Goal: Task Accomplishment & Management: Use online tool/utility

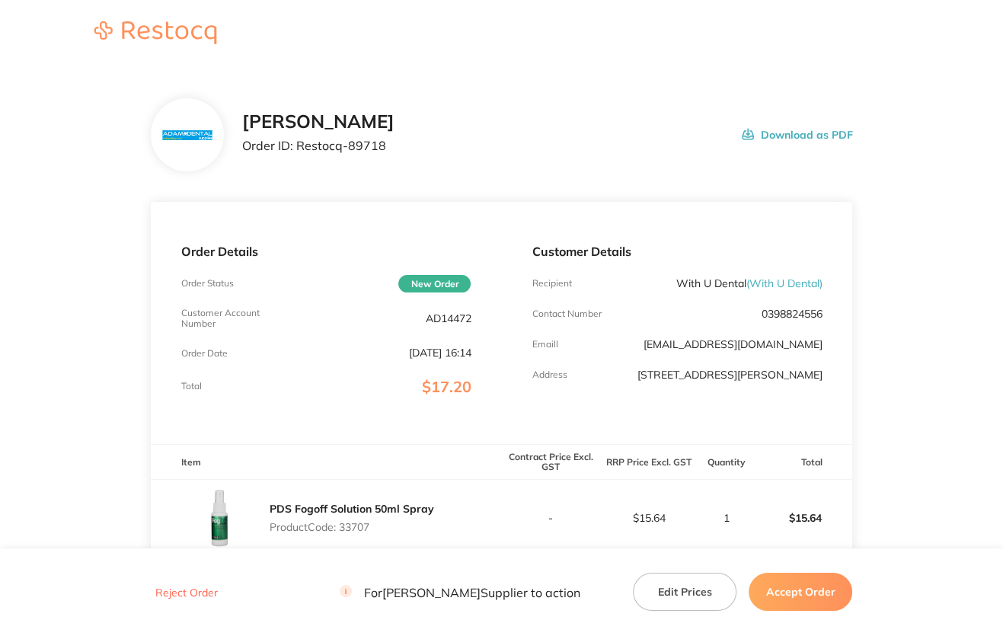
click at [433, 314] on p "AD14472" at bounding box center [448, 318] width 46 height 12
copy p "AD14472"
drag, startPoint x: 296, startPoint y: 143, endPoint x: 502, endPoint y: 150, distance: 206.4
click at [502, 150] on div "[PERSON_NAME] Order ID: Restocq- 89718 Download as PDF" at bounding box center [547, 134] width 611 height 47
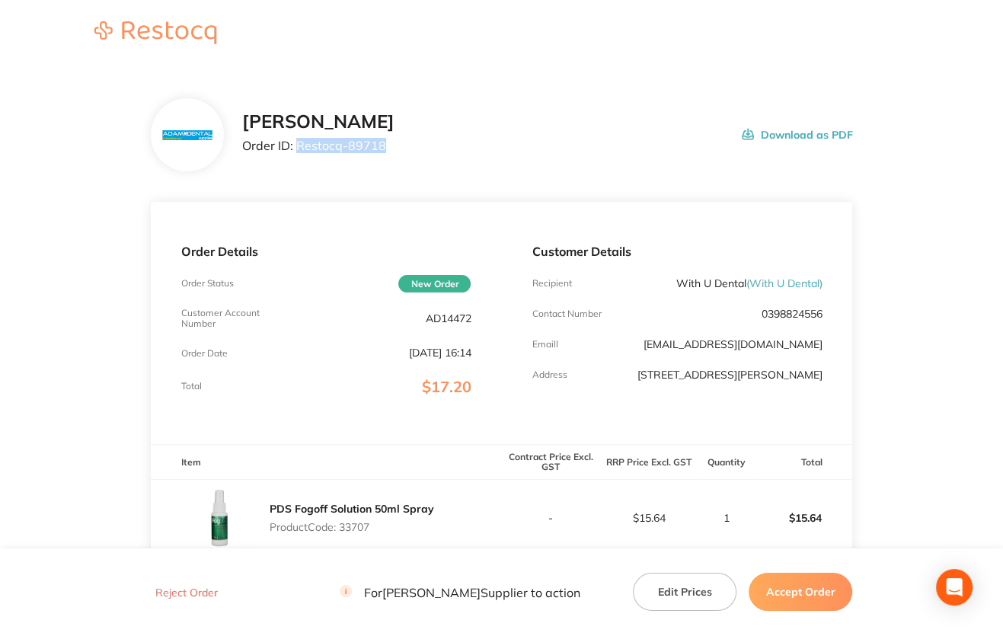
copy p "Restocq- 89718"
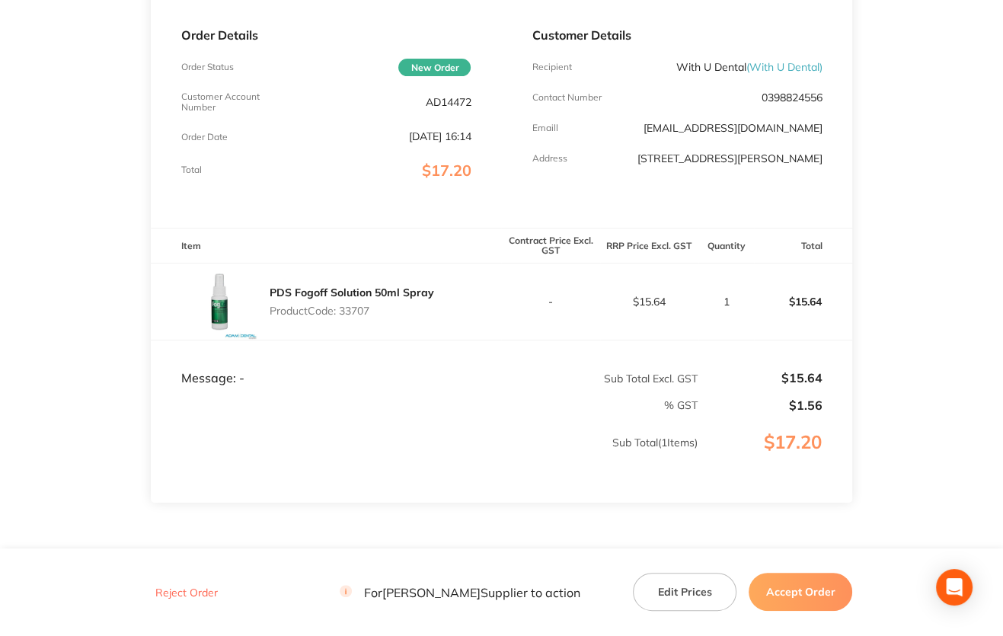
scroll to position [228, 0]
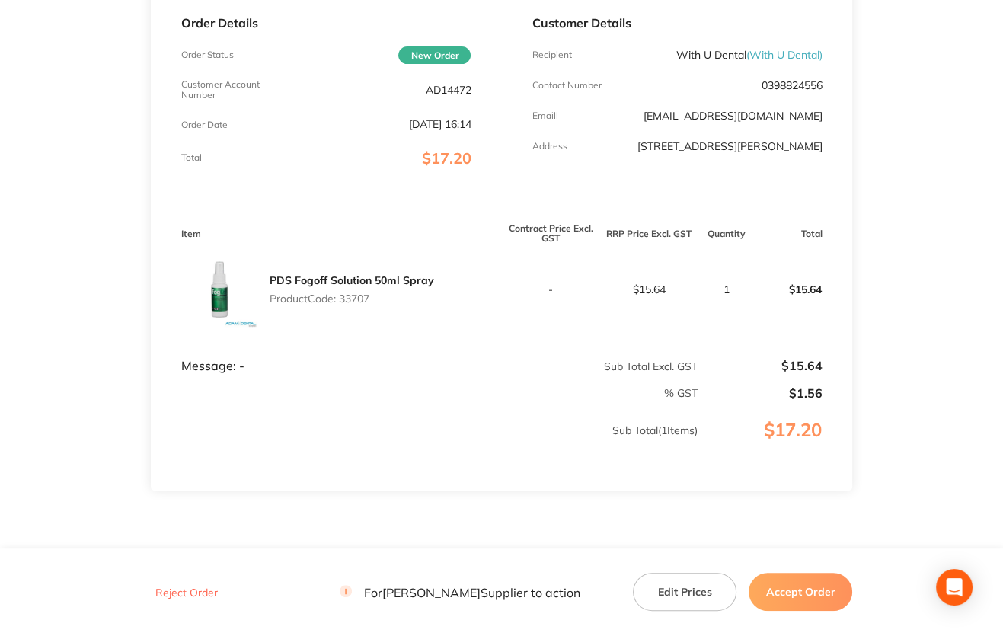
click at [347, 299] on p "Product Code: 33707" at bounding box center [351, 298] width 164 height 12
click at [347, 298] on p "Product Code: 33707" at bounding box center [351, 298] width 164 height 12
copy p "33707"
click at [782, 595] on button "Accept Order" at bounding box center [800, 591] width 104 height 38
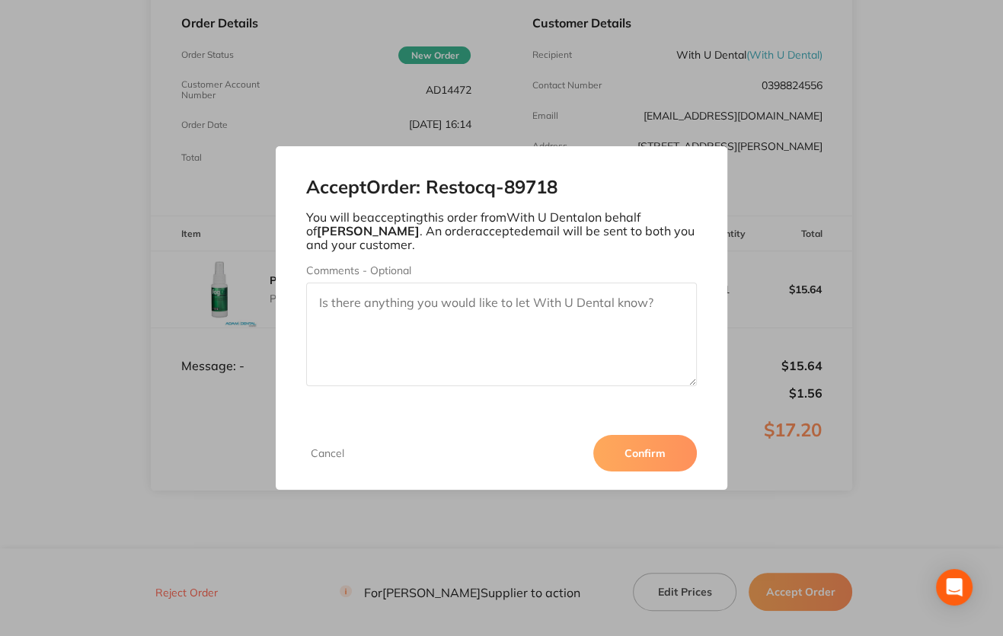
click at [633, 451] on button "Confirm" at bounding box center [645, 453] width 104 height 37
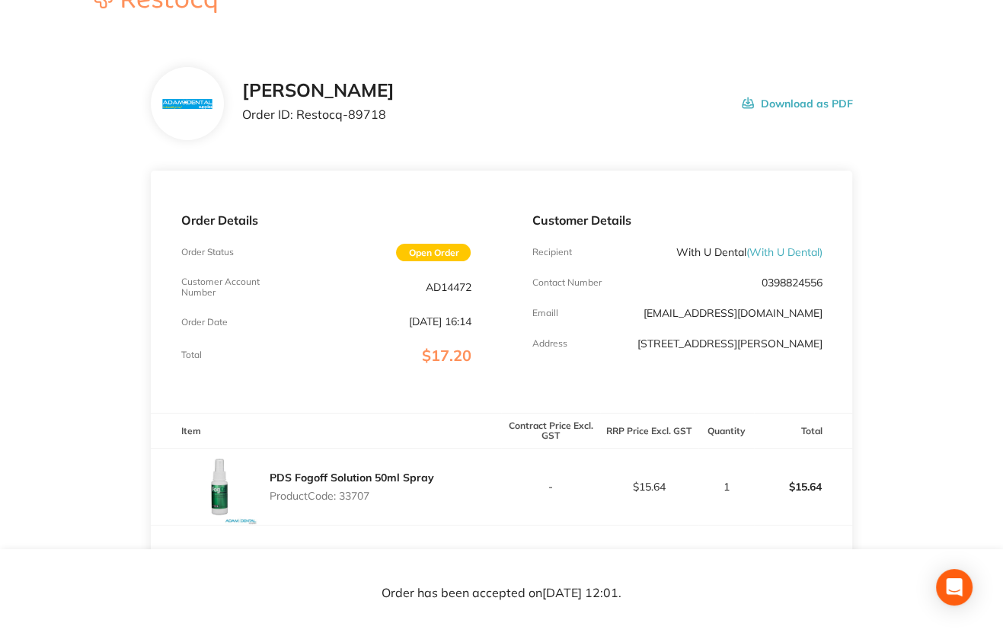
scroll to position [0, 0]
